Goal: Task Accomplishment & Management: Manage account settings

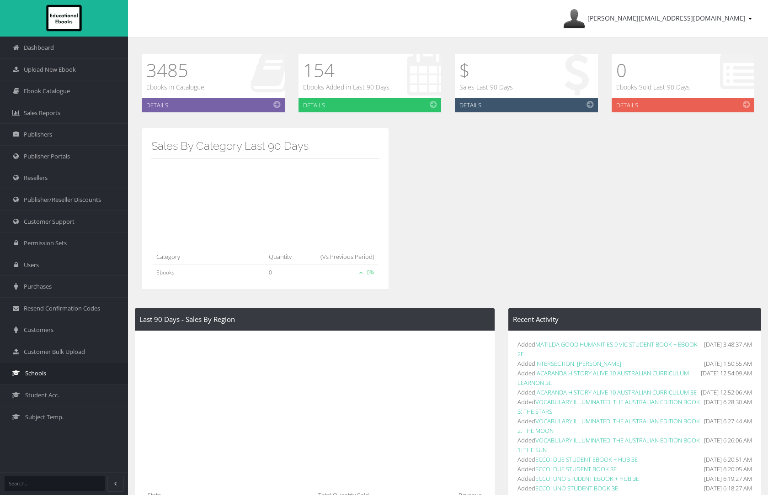
click at [42, 377] on link "Schools" at bounding box center [64, 373] width 128 height 22
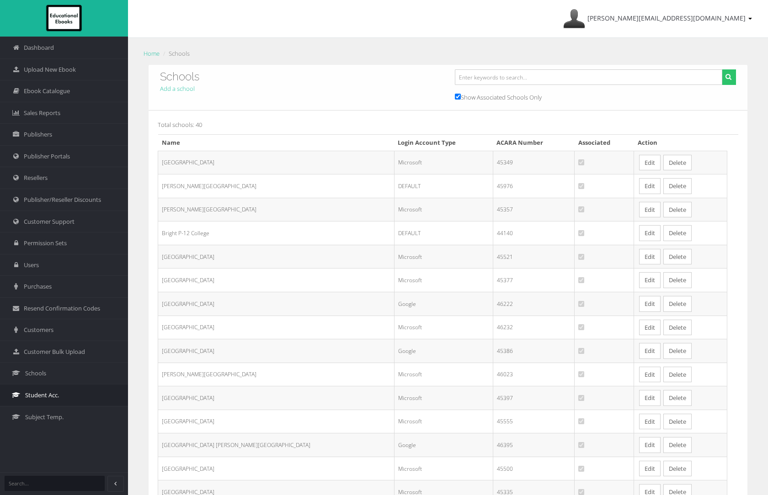
click at [47, 393] on span "Student Acc." at bounding box center [42, 395] width 34 height 9
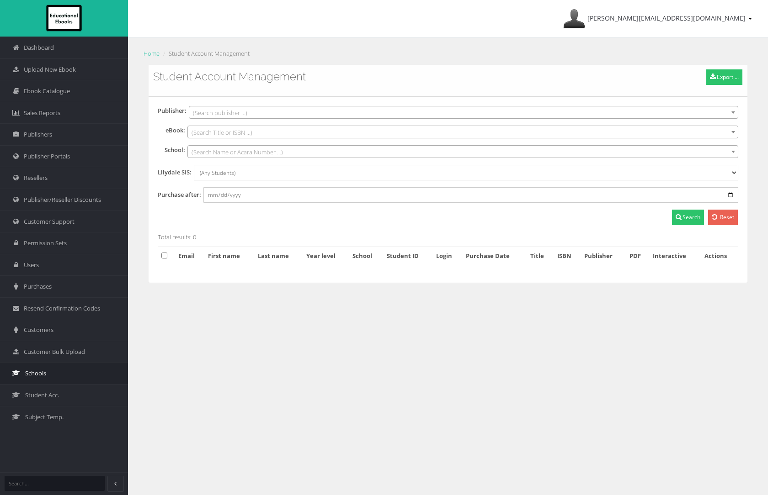
click at [40, 373] on span "Schools" at bounding box center [35, 373] width 21 height 9
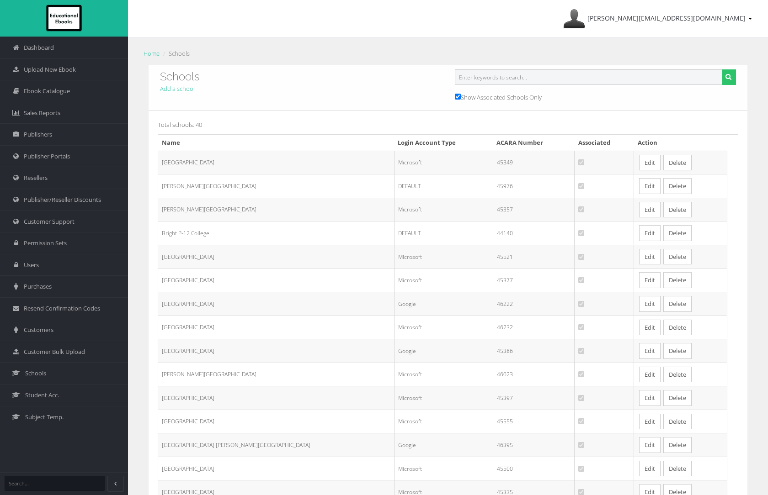
click at [474, 75] on input "text" at bounding box center [588, 77] width 267 height 16
type input "st"
click at [727, 80] on icon "submit" at bounding box center [728, 77] width 6 height 6
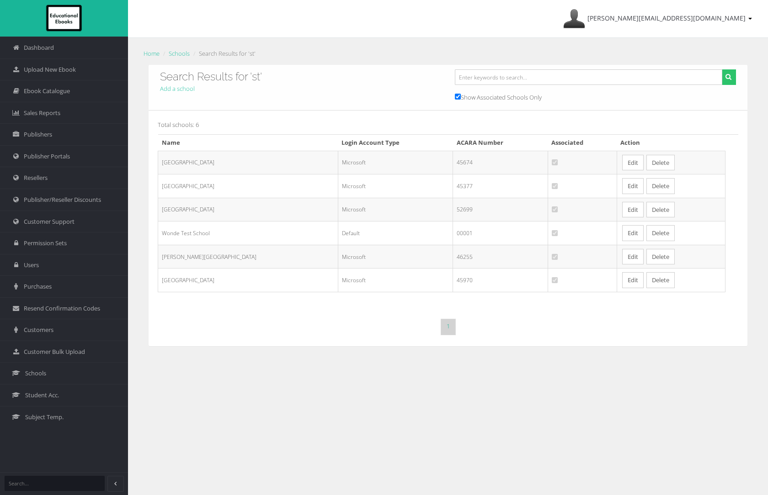
click at [630, 161] on link "Edit" at bounding box center [632, 163] width 21 height 16
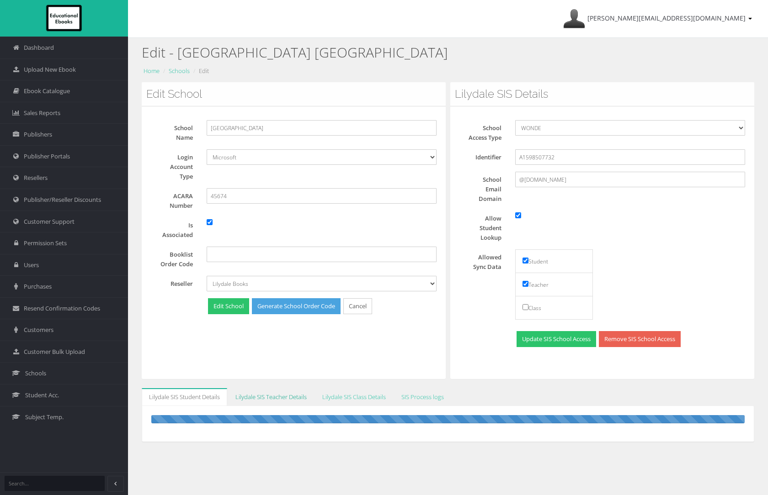
click at [276, 396] on link "Lilydale SIS Teacher Details" at bounding box center [271, 397] width 86 height 18
click at [353, 393] on link "Lilydale SIS Class Details" at bounding box center [354, 397] width 78 height 18
click at [424, 395] on link "SIS Process logs" at bounding box center [422, 397] width 57 height 18
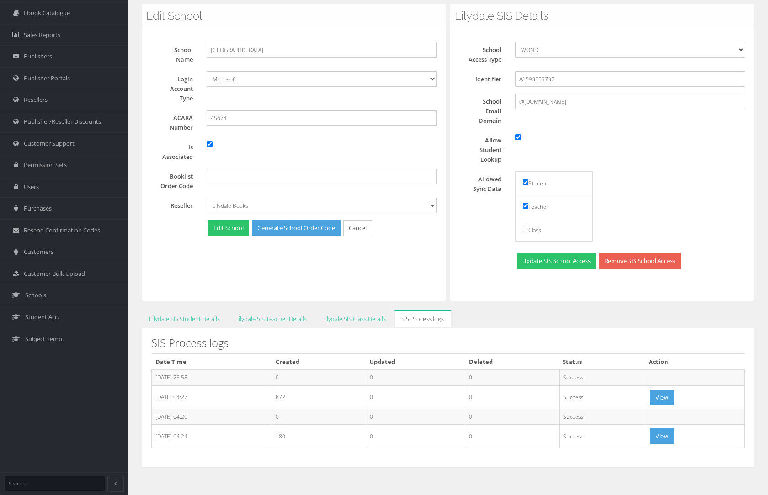
scroll to position [79, 0]
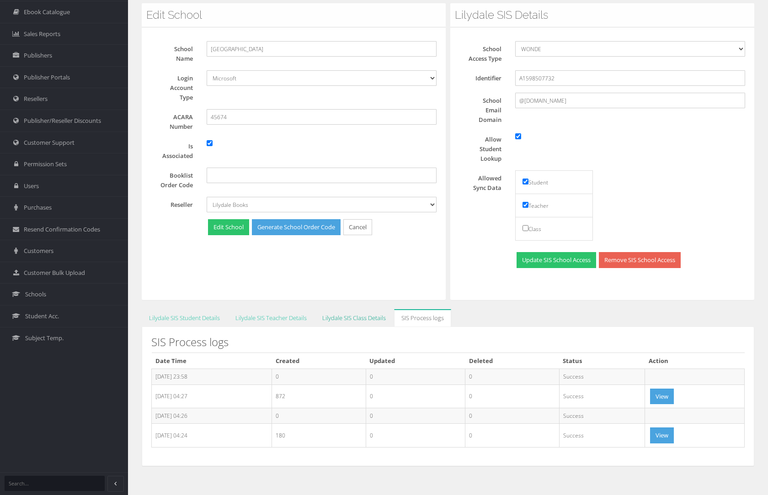
click at [351, 318] on link "Lilydale SIS Class Details" at bounding box center [354, 318] width 78 height 18
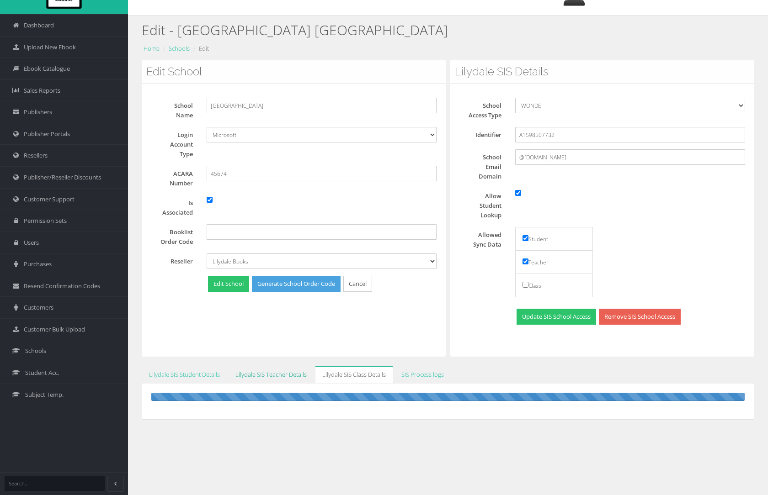
click at [277, 378] on link "Lilydale SIS Teacher Details" at bounding box center [271, 375] width 86 height 18
click at [197, 378] on link "Lilydale SIS Student Details" at bounding box center [184, 375] width 85 height 18
click at [233, 105] on input "St Joseph's College Mildura" at bounding box center [322, 106] width 230 height 16
type input "St Joseph College Mildura"
click at [214, 281] on button "Edit School" at bounding box center [228, 284] width 41 height 16
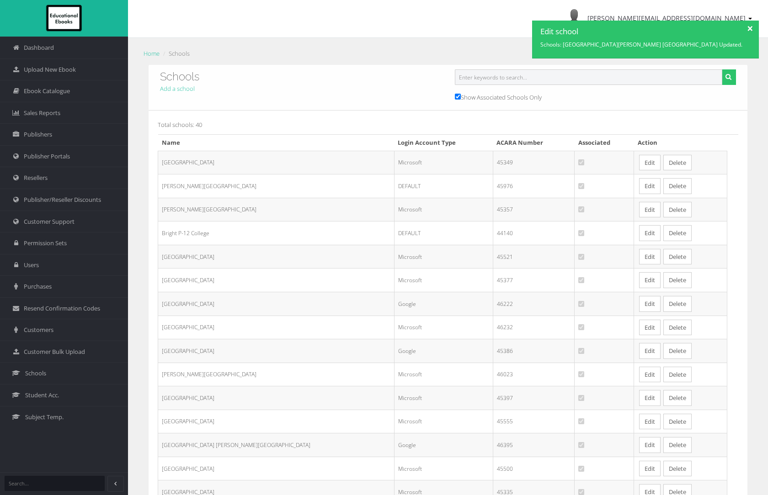
click at [519, 82] on input "text" at bounding box center [588, 77] width 267 height 16
type input "st"
click at [728, 78] on icon "submit" at bounding box center [728, 77] width 6 height 6
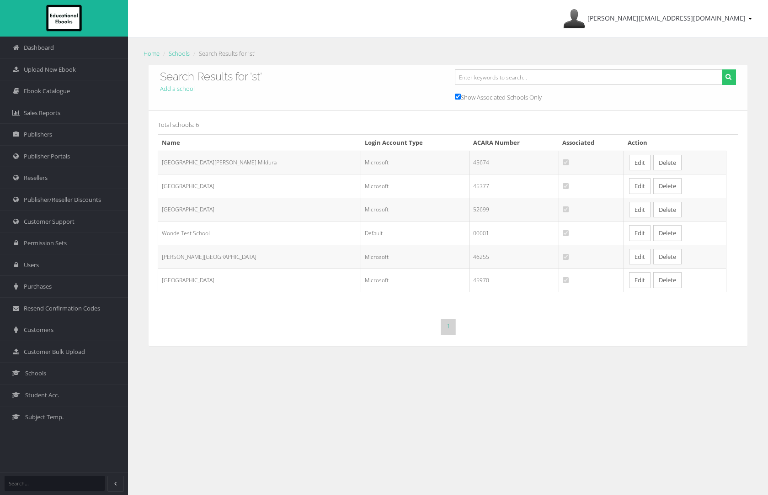
click at [630, 159] on link "Edit" at bounding box center [639, 163] width 21 height 16
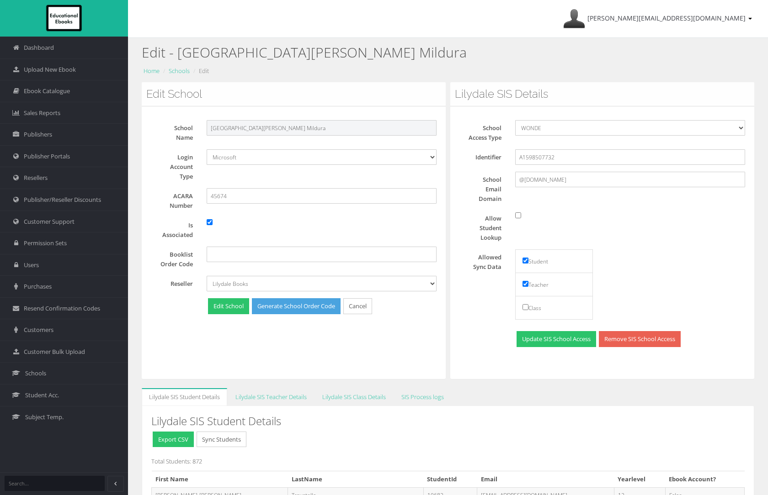
click at [233, 127] on input "St Joseph College Mildura" at bounding box center [322, 128] width 230 height 16
click at [231, 129] on input "St Joseph College Mildura" at bounding box center [322, 128] width 230 height 16
click at [231, 127] on input "St Joseph College Mildura" at bounding box center [322, 128] width 230 height 16
click at [233, 127] on input "St Joseph College Mildura" at bounding box center [322, 128] width 230 height 16
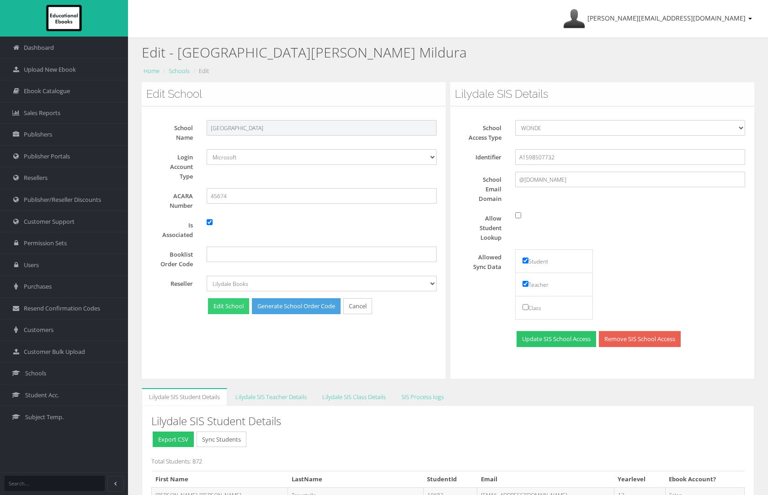
type input "St Joseph's College Mildura"
click at [228, 308] on button "Edit School" at bounding box center [228, 306] width 41 height 16
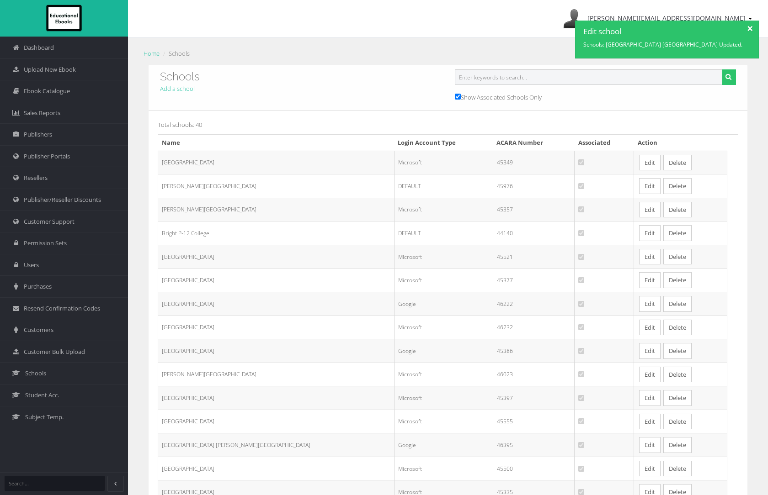
click at [627, 81] on input "text" at bounding box center [588, 77] width 267 height 16
type input "st"
click at [722, 69] on button "submit" at bounding box center [729, 77] width 14 height 16
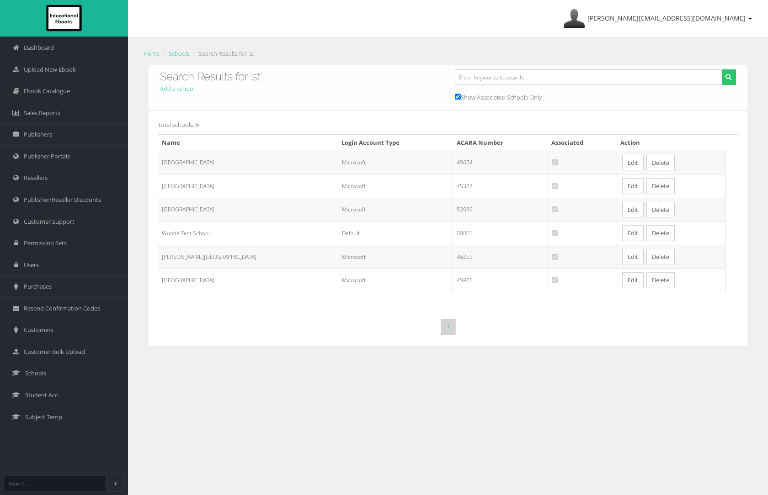
click at [622, 160] on link "Edit" at bounding box center [632, 163] width 21 height 16
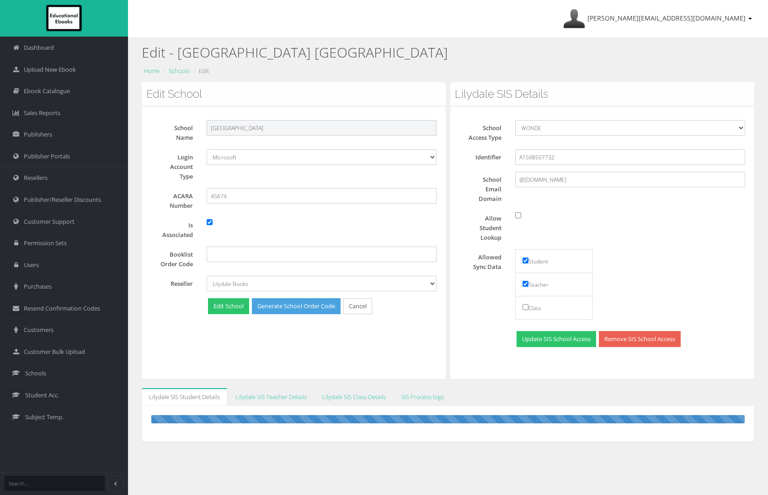
click at [234, 130] on input "[GEOGRAPHIC_DATA]" at bounding box center [322, 128] width 230 height 16
type input "[GEOGRAPHIC_DATA][PERSON_NAME] [GEOGRAPHIC_DATA]"
click at [223, 307] on button "Edit School" at bounding box center [228, 306] width 41 height 16
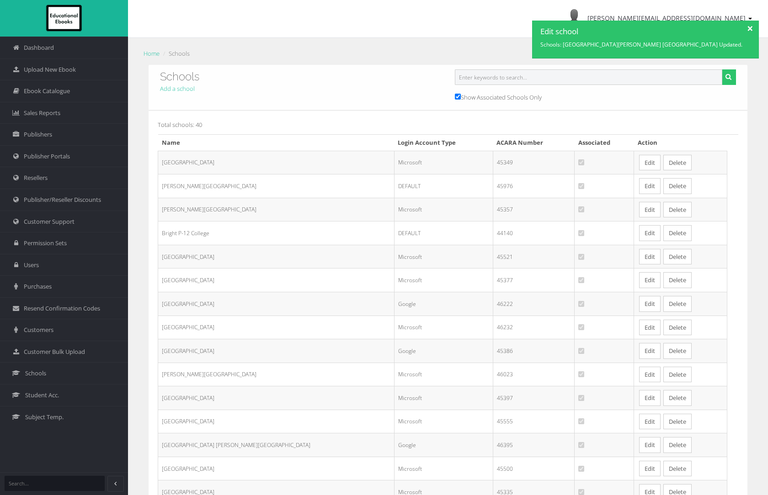
click at [489, 72] on input "text" at bounding box center [588, 77] width 267 height 16
type input "st"
click at [730, 82] on button "submit" at bounding box center [729, 77] width 14 height 16
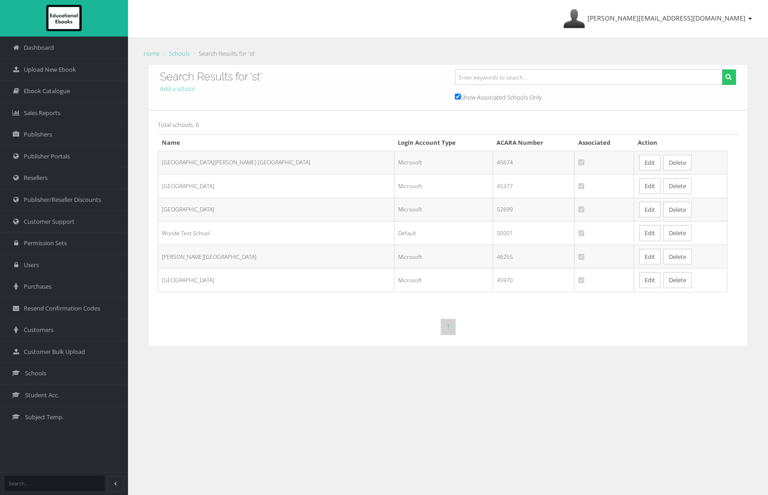
click at [639, 162] on link "Edit" at bounding box center [649, 163] width 21 height 16
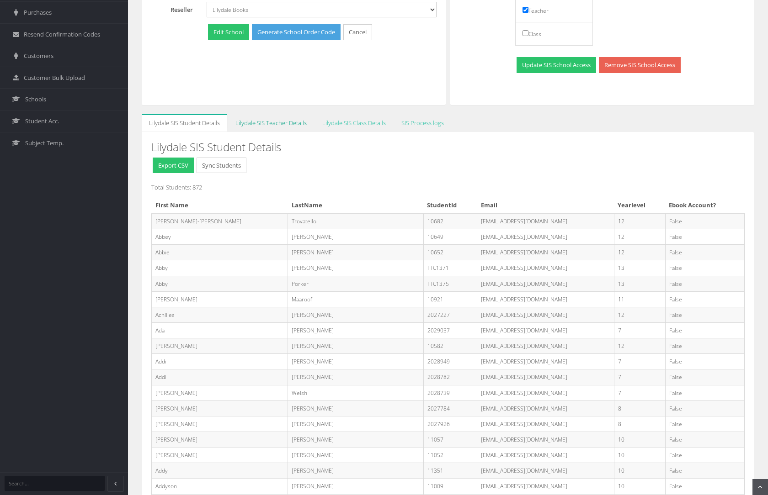
click at [261, 122] on link "Lilydale SIS Teacher Details" at bounding box center [271, 123] width 86 height 18
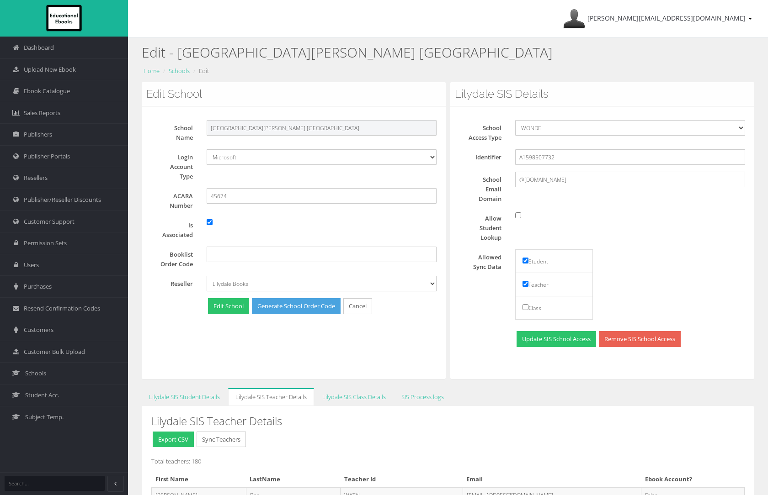
drag, startPoint x: 282, startPoint y: 124, endPoint x: 186, endPoint y: 130, distance: 96.6
click at [185, 130] on div "School Name [GEOGRAPHIC_DATA][PERSON_NAME]" at bounding box center [297, 131] width 292 height 22
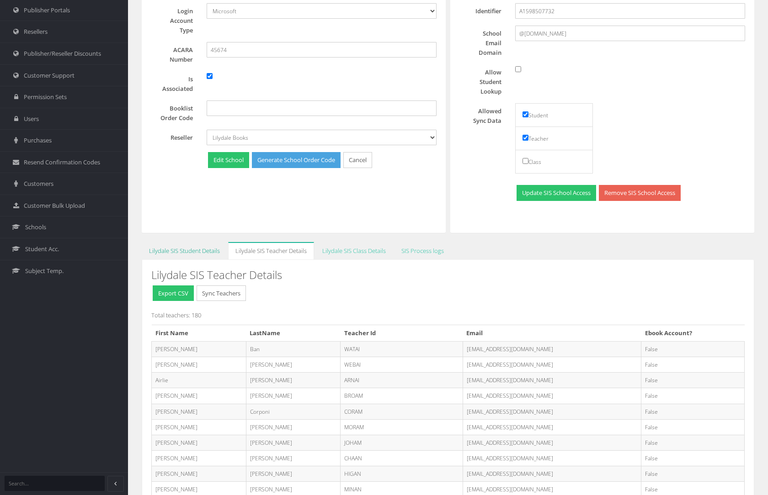
scroll to position [183, 0]
